Goal: Task Accomplishment & Management: Manage account settings

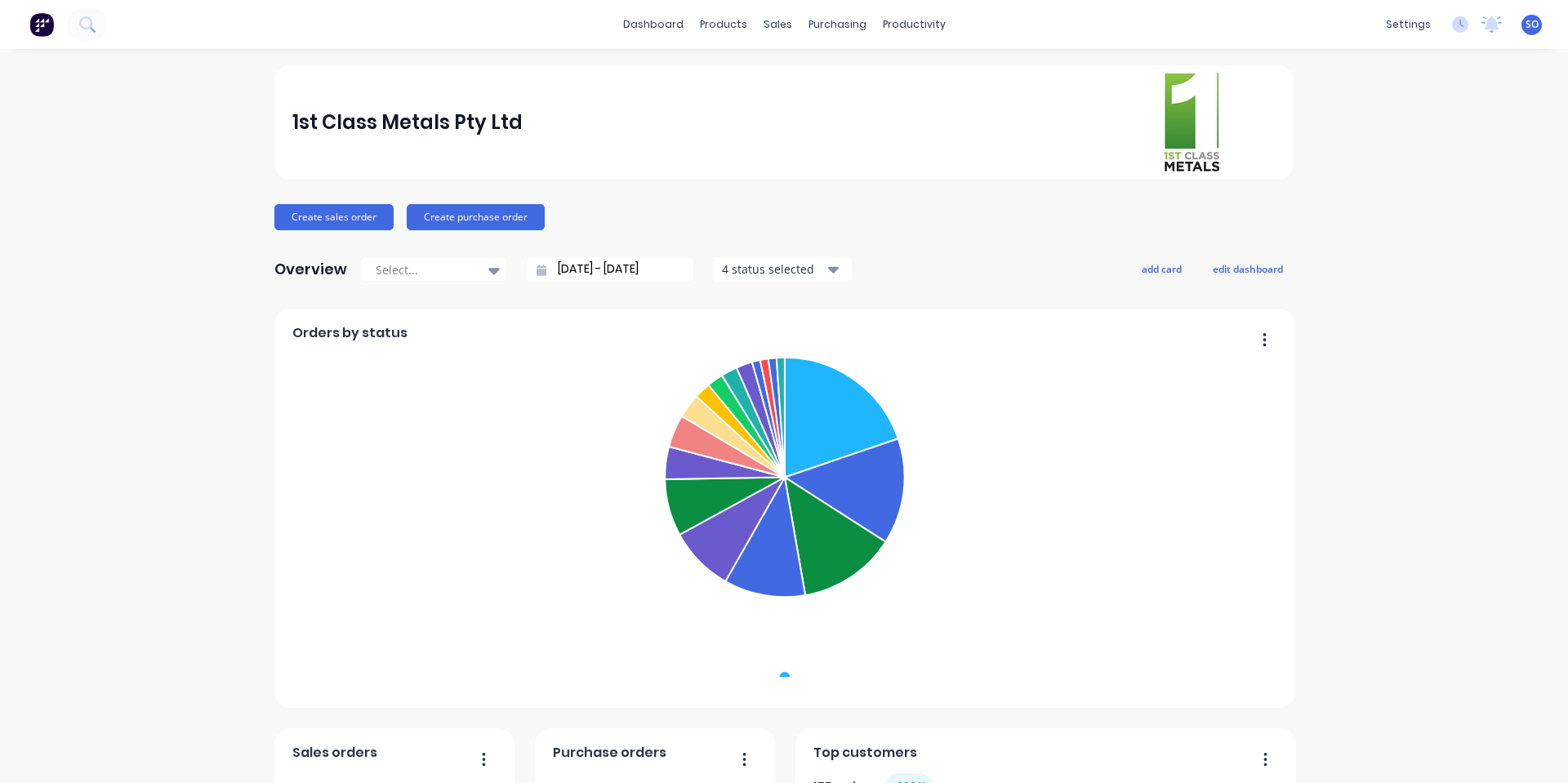
click at [945, 163] on div "1st Class Metals Pty Ltd" at bounding box center [784, 122] width 984 height 104
drag, startPoint x: 1261, startPoint y: 181, endPoint x: 1092, endPoint y: 105, distance: 185.3
click at [1092, 105] on div "1st Class Metals Pty Ltd Create sales order Create purchase order Overview Sele…" at bounding box center [784, 701] width 1019 height 1272
click at [1092, 105] on div "1st Class Metals Pty Ltd" at bounding box center [784, 122] width 984 height 104
drag, startPoint x: 1097, startPoint y: 94, endPoint x: 1260, endPoint y: 169, distance: 179.4
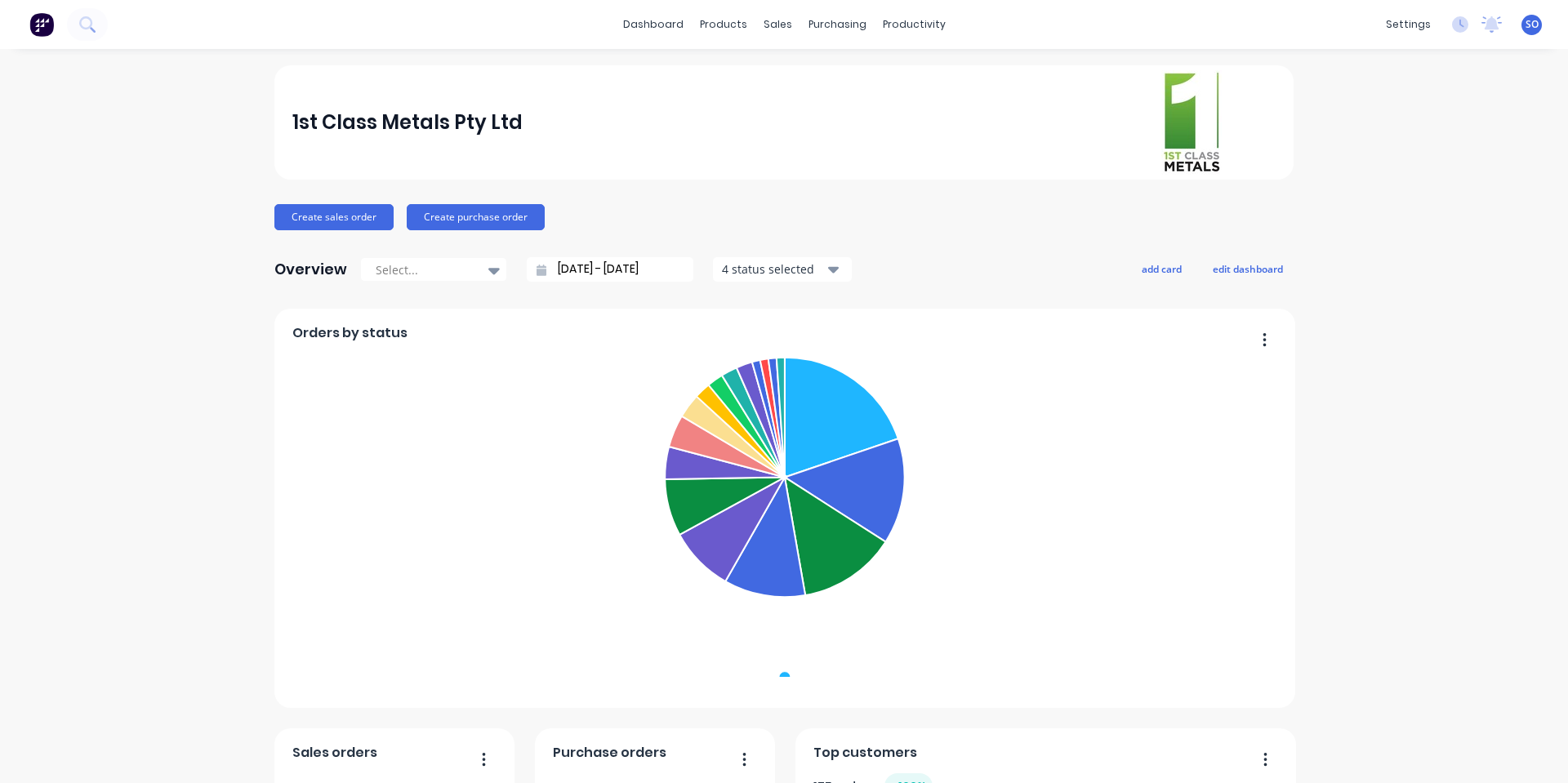
click at [1235, 163] on div "1st Class Metals Pty Ltd" at bounding box center [784, 122] width 984 height 104
click at [1260, 169] on div at bounding box center [1218, 122] width 115 height 104
click at [798, 68] on link "Sales Orders" at bounding box center [857, 78] width 216 height 33
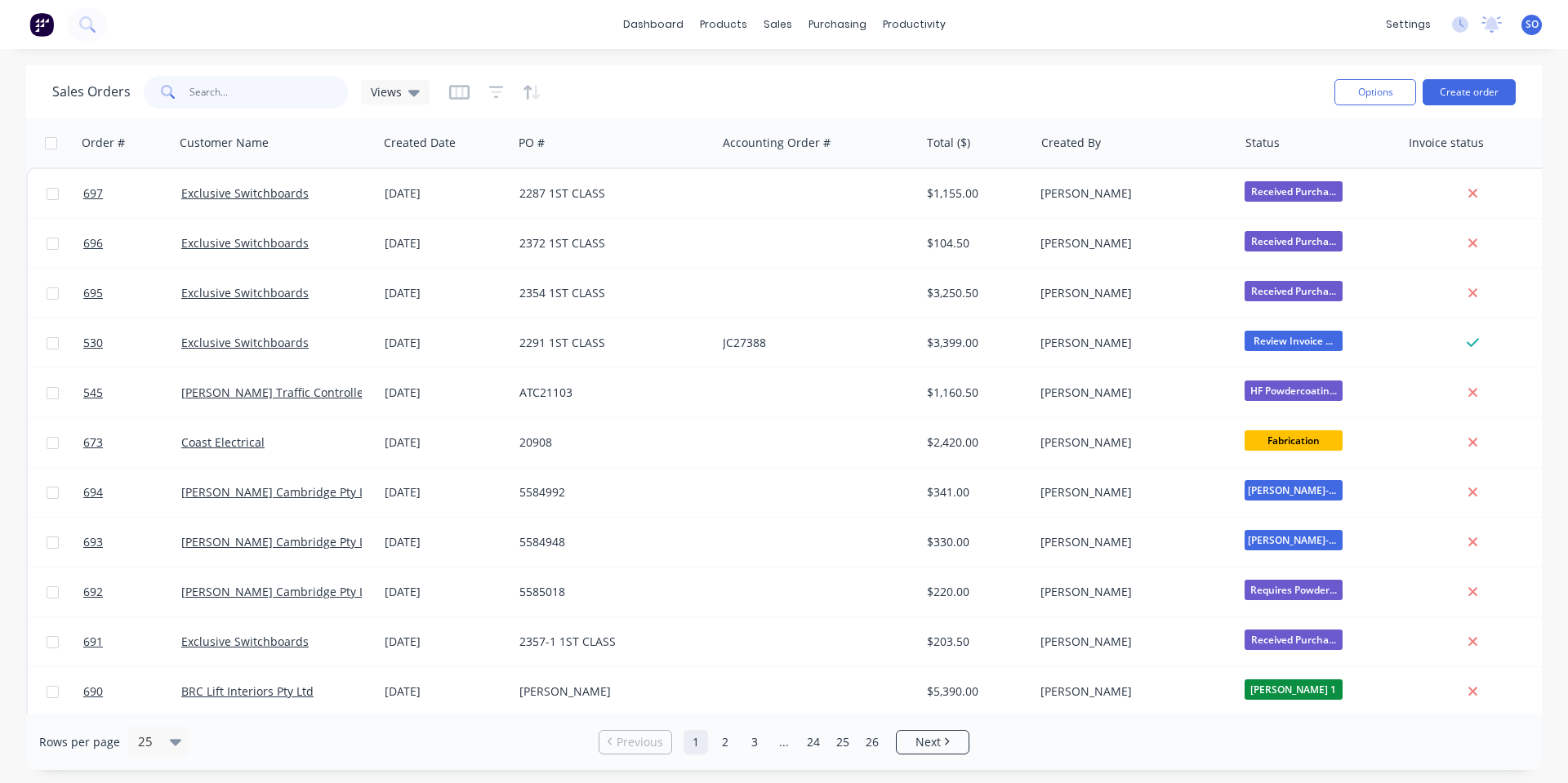
click at [198, 89] on input "text" at bounding box center [269, 92] width 159 height 33
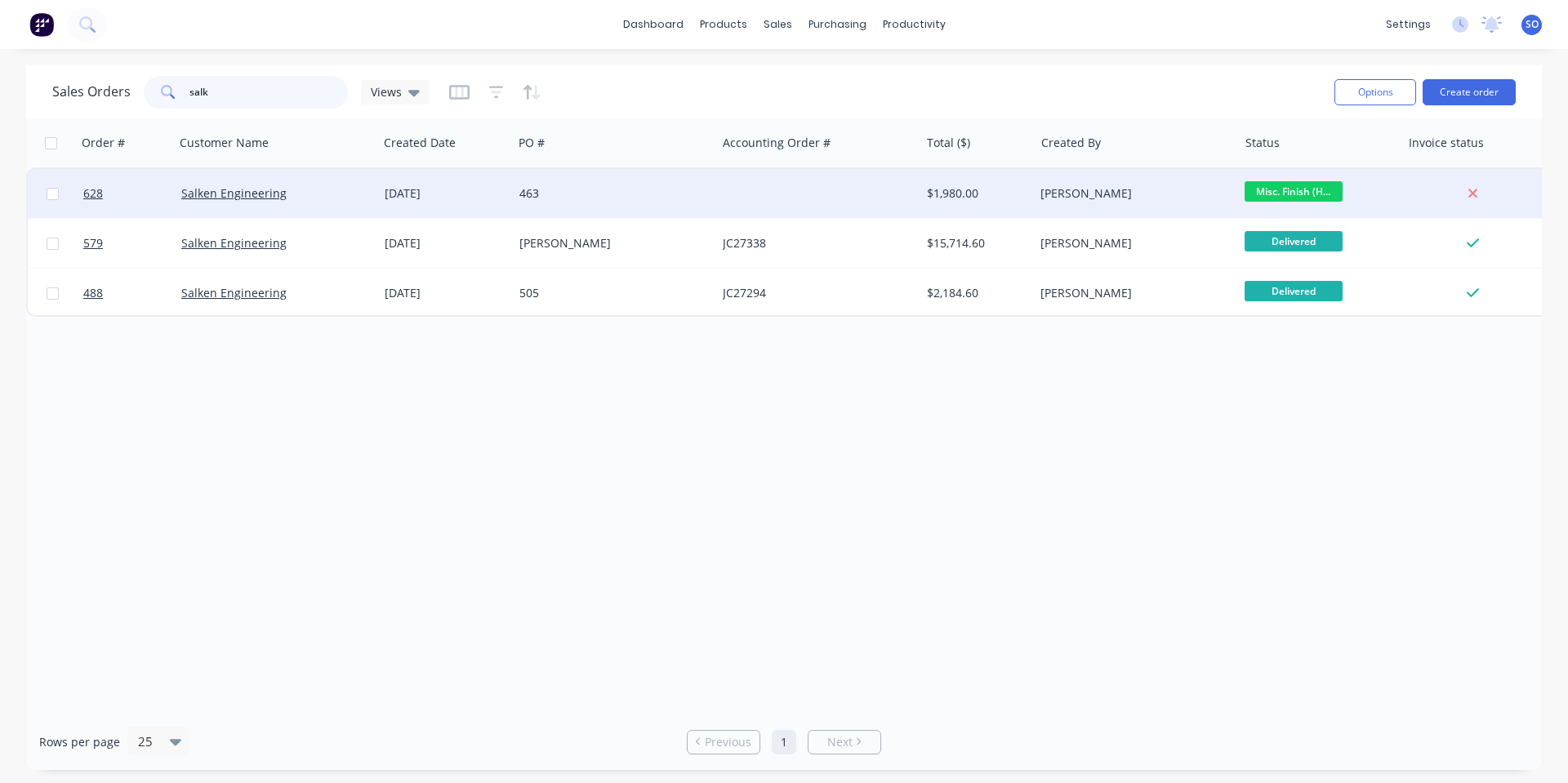
type input "salk"
click at [559, 191] on div "463" at bounding box center [610, 193] width 181 height 16
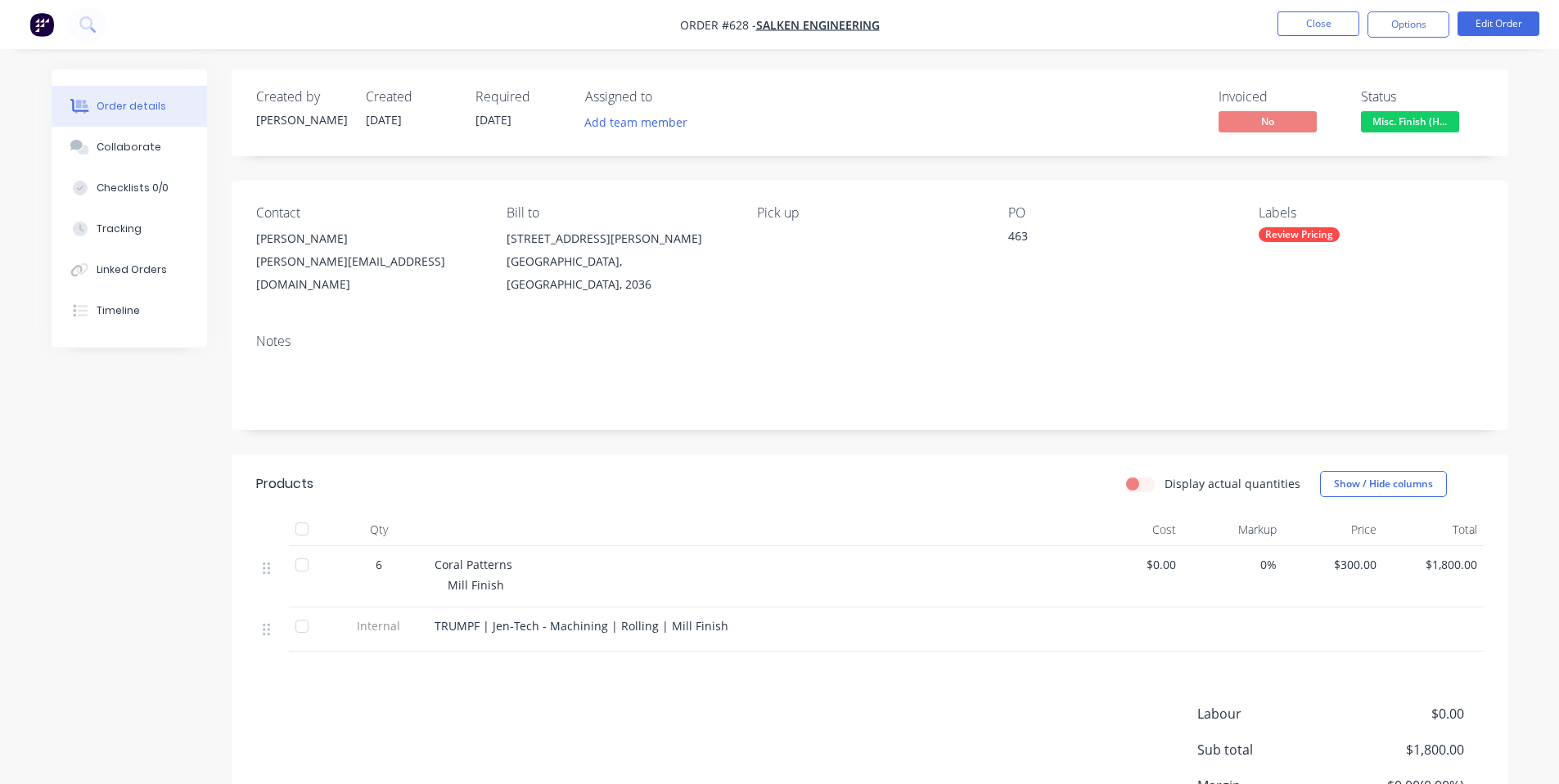
drag, startPoint x: 1348, startPoint y: 555, endPoint x: 1366, endPoint y: 504, distance: 54.1
click at [1348, 556] on span "$300.00" at bounding box center [1333, 565] width 87 height 17
click at [1496, 27] on button "Edit Order" at bounding box center [1497, 23] width 81 height 25
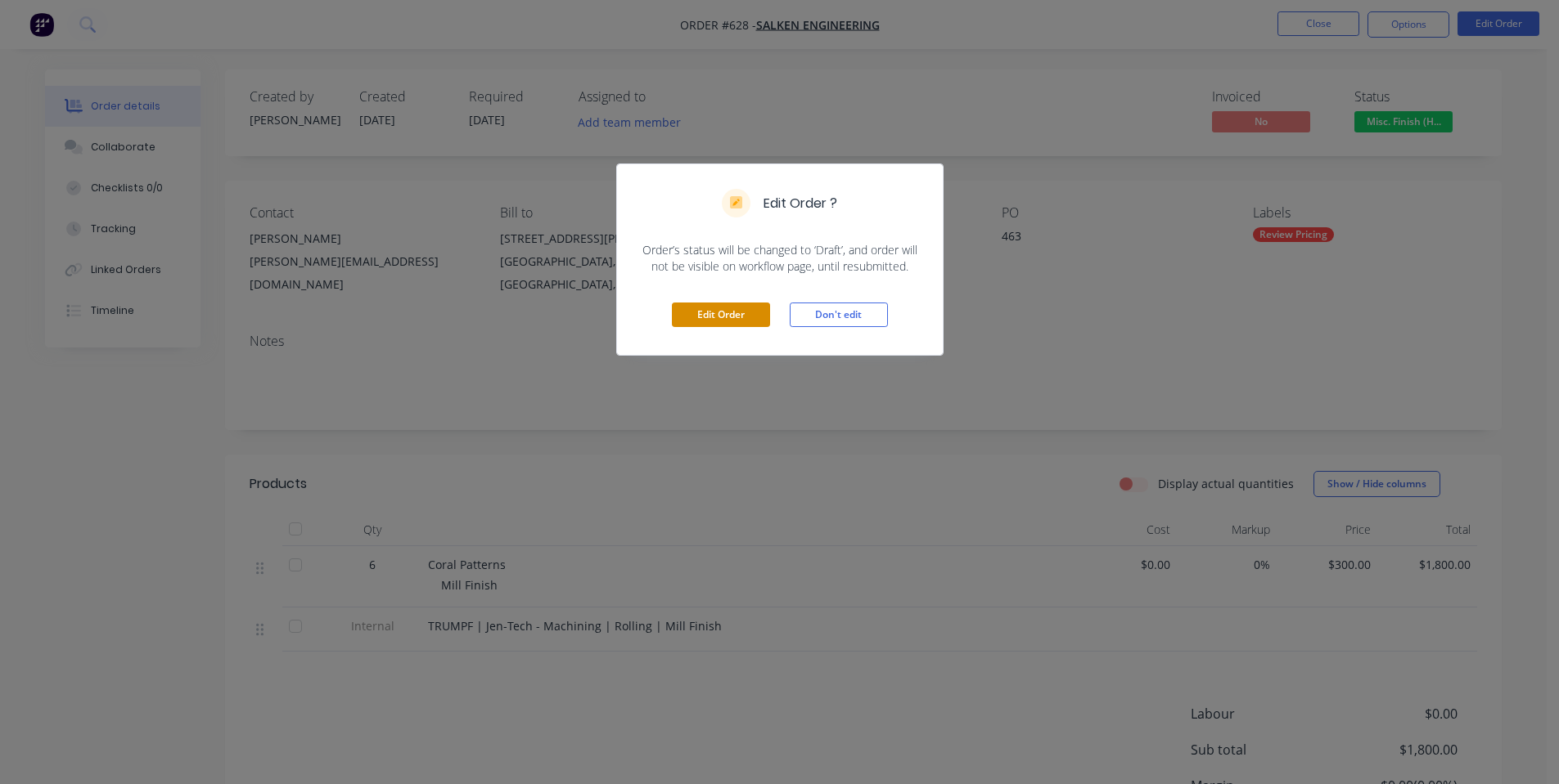
click at [745, 313] on button "Edit Order" at bounding box center [721, 314] width 99 height 25
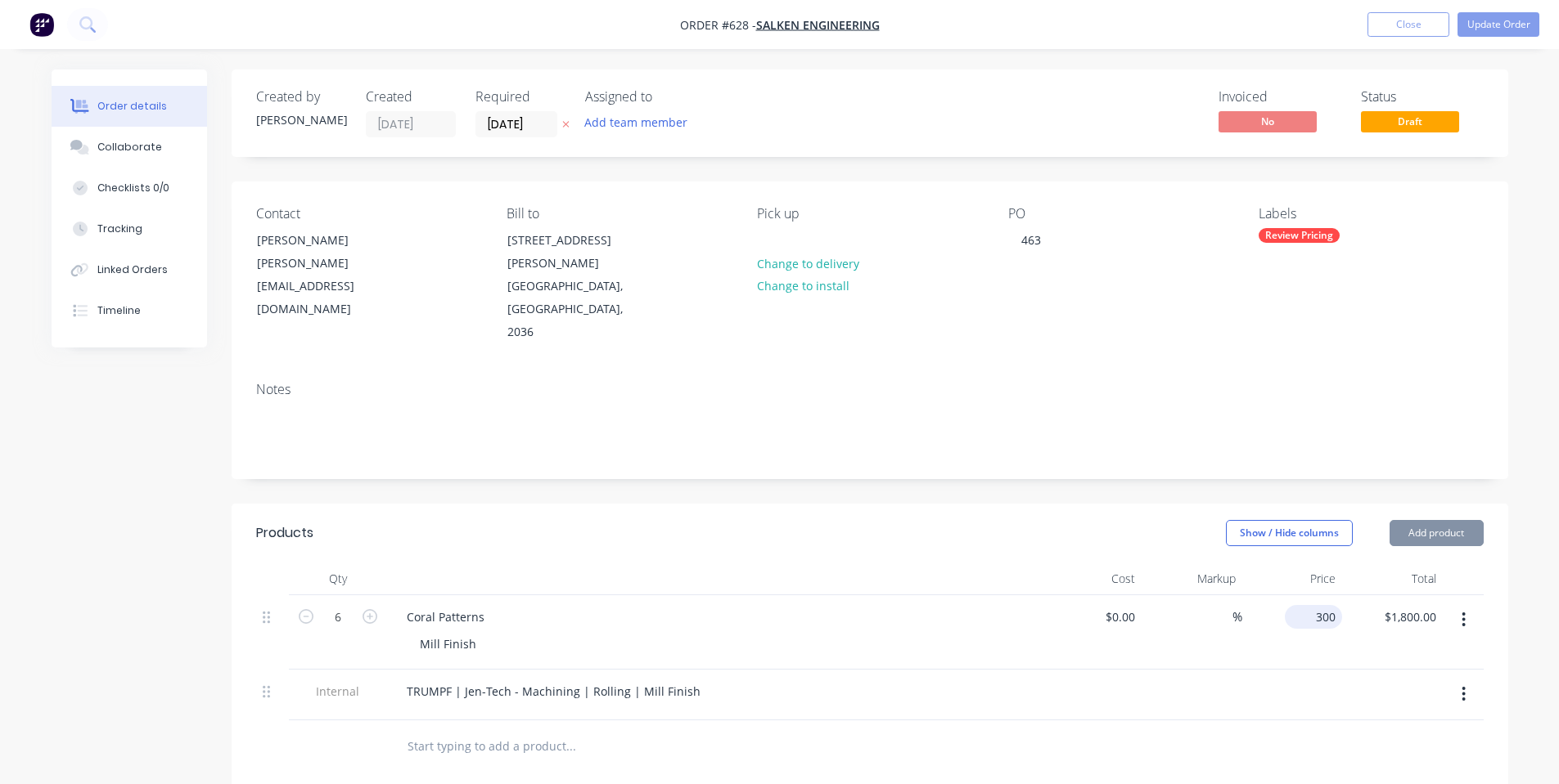
click at [1313, 605] on div "300 $300.00" at bounding box center [1313, 617] width 57 height 24
type input "$420.00"
type input "$2,520.00"
click at [1306, 721] on div at bounding box center [870, 747] width 1227 height 53
click at [1499, 24] on button "Update Order" at bounding box center [1497, 24] width 81 height 25
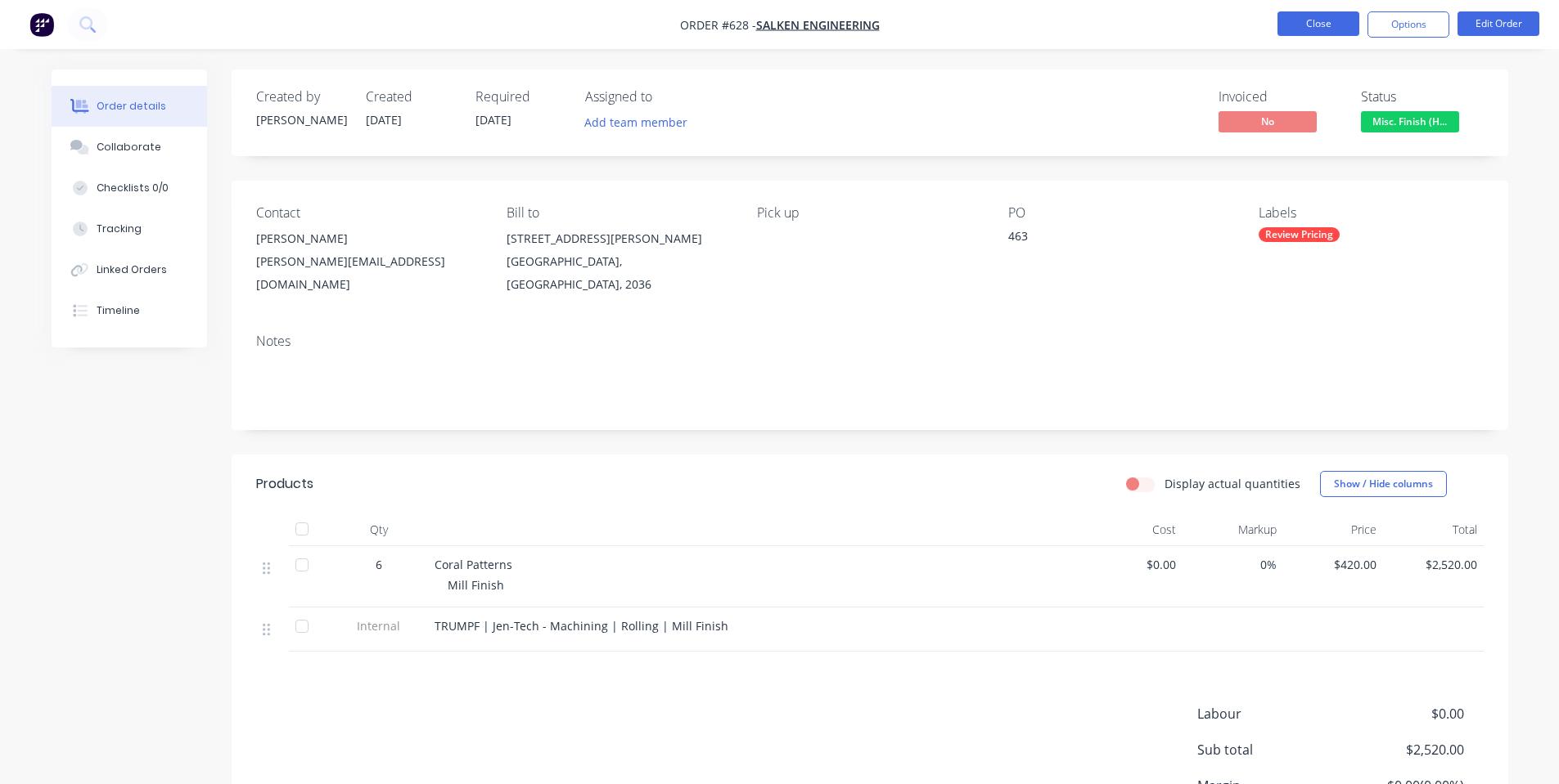
click at [1321, 23] on button "Close" at bounding box center [1317, 23] width 81 height 25
